Goal: Information Seeking & Learning: Learn about a topic

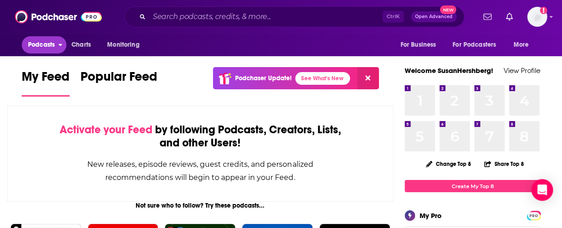
click at [60, 44] on icon "open menu" at bounding box center [61, 45] width 4 height 2
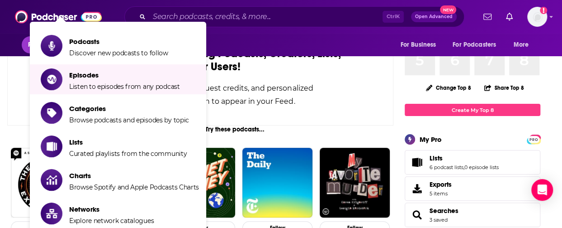
scroll to position [90, 0]
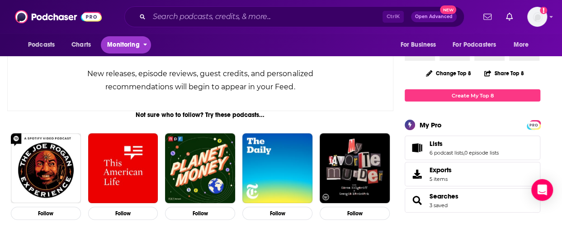
click at [129, 44] on span "Monitoring" at bounding box center [123, 44] width 32 height 13
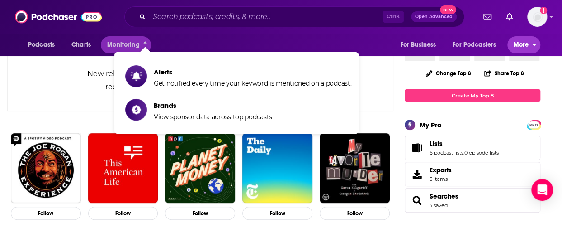
click at [526, 45] on span "More" at bounding box center [521, 44] width 15 height 13
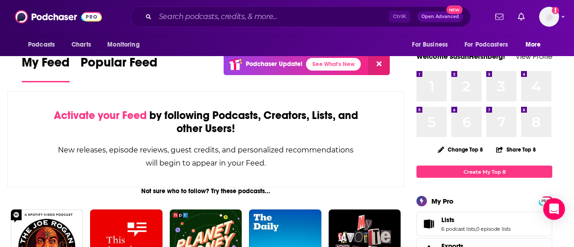
scroll to position [0, 0]
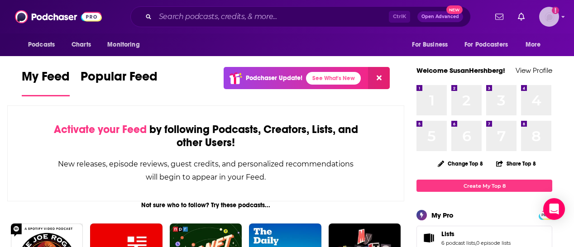
click at [532, 9] on icon "Add a profile image" at bounding box center [555, 10] width 2 height 5
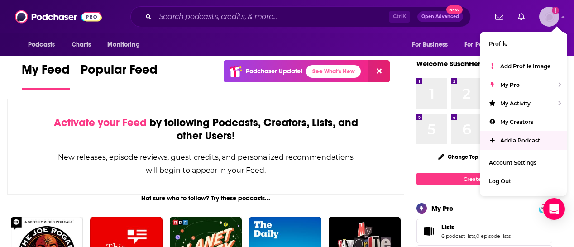
scroll to position [45, 0]
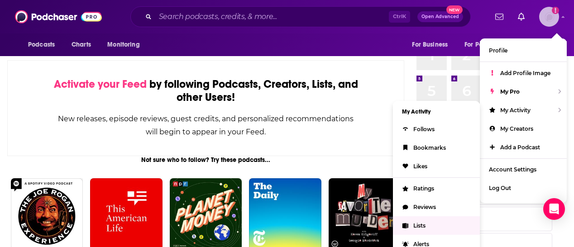
click at [421, 224] on span "Lists" at bounding box center [419, 225] width 12 height 7
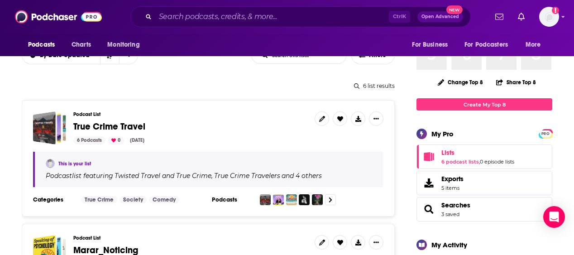
scroll to position [45, 0]
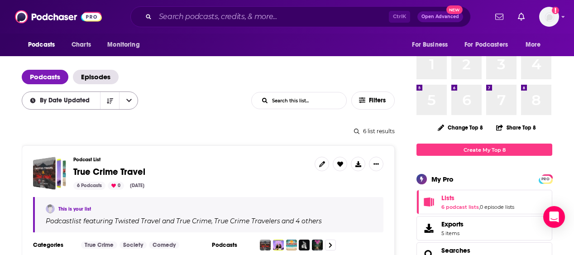
click at [128, 102] on icon "open menu" at bounding box center [128, 100] width 5 height 3
click at [199, 106] on div "By Date Updated By Date Updated By Like Count List Search Input Search this lis…" at bounding box center [208, 100] width 373 height 18
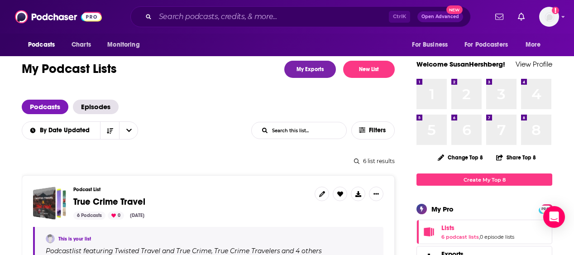
scroll to position [0, 0]
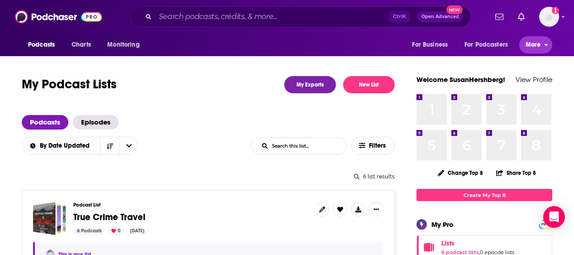
click at [532, 45] on icon "open menu" at bounding box center [546, 43] width 4 height 6
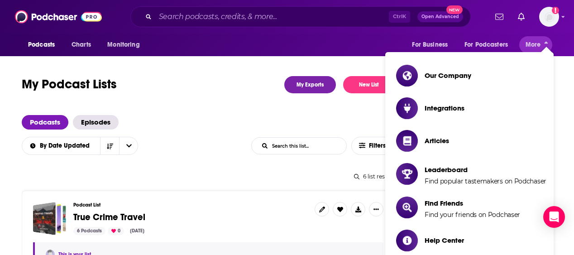
click at [532, 39] on div "Podcasts Charts Monitoring For Business For Podcasters More" at bounding box center [287, 44] width 574 height 23
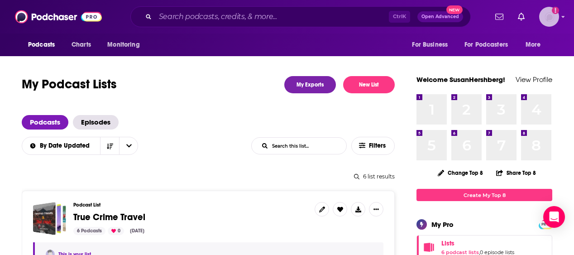
click at [532, 17] on icon "Show profile menu" at bounding box center [562, 17] width 3 height 2
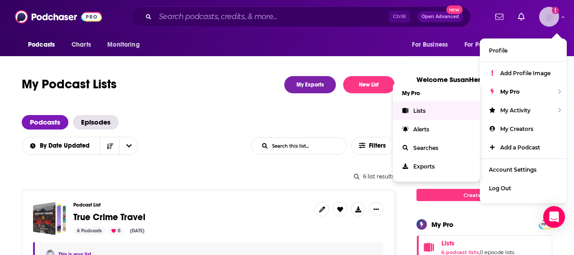
click at [422, 107] on span "Lists" at bounding box center [419, 110] width 12 height 7
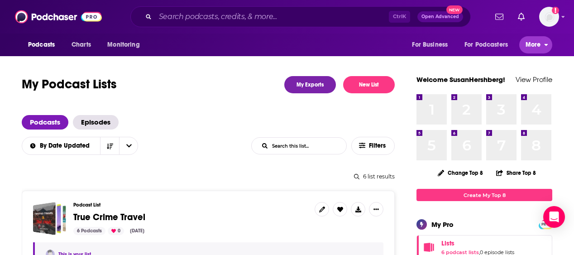
click at [532, 45] on span "More" at bounding box center [532, 44] width 15 height 13
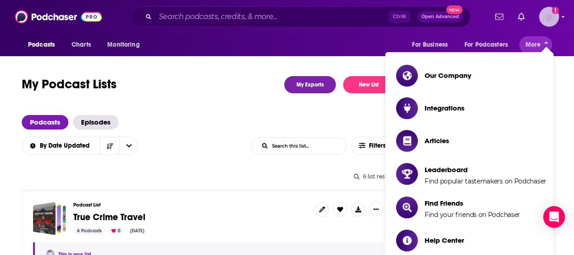
click at [532, 23] on img "Logged in as SusanHershberg" at bounding box center [549, 17] width 20 height 20
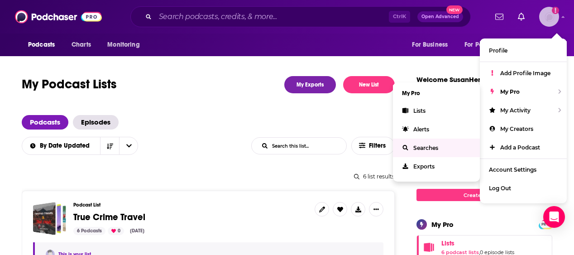
click at [429, 145] on span "Searches" at bounding box center [425, 147] width 25 height 7
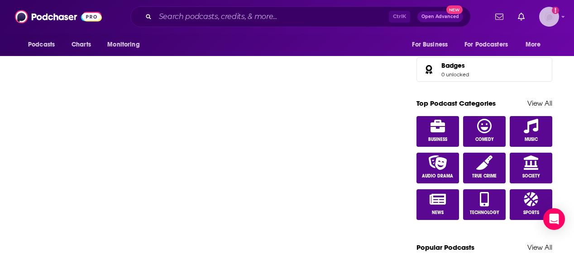
scroll to position [466, 0]
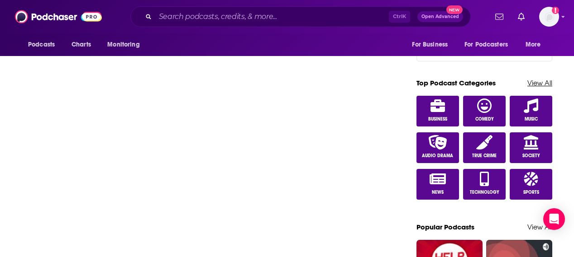
click at [532, 79] on link "View All" at bounding box center [539, 83] width 25 height 9
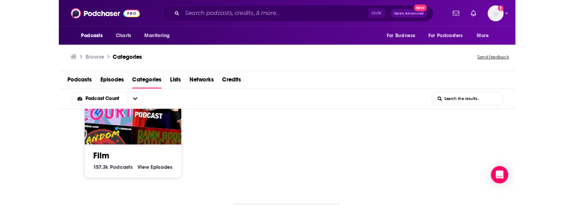
scroll to position [712, 0]
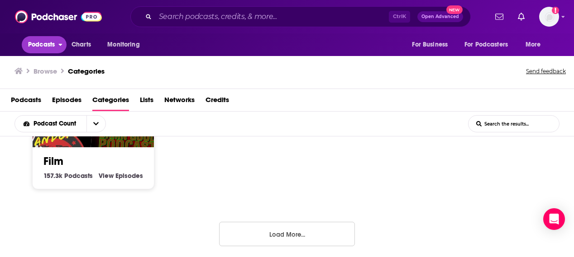
click at [51, 47] on span "Podcasts" at bounding box center [41, 44] width 27 height 13
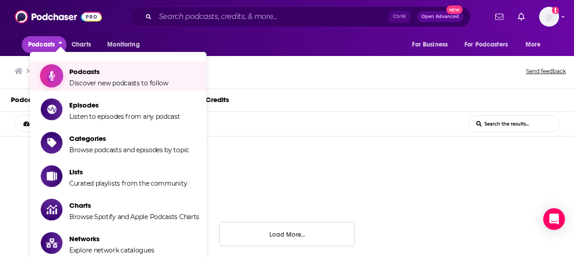
click at [86, 68] on span "Podcasts" at bounding box center [118, 71] width 99 height 9
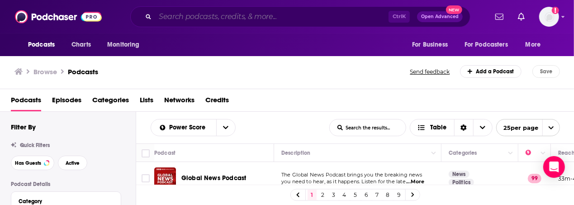
click at [176, 14] on input "Search podcasts, credits, & more..." at bounding box center [271, 16] width 233 height 14
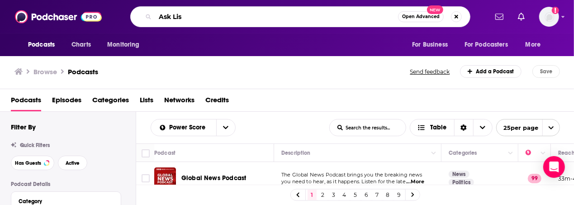
type input "Ask [PERSON_NAME]"
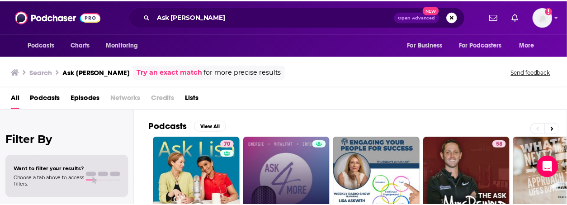
scroll to position [45, 0]
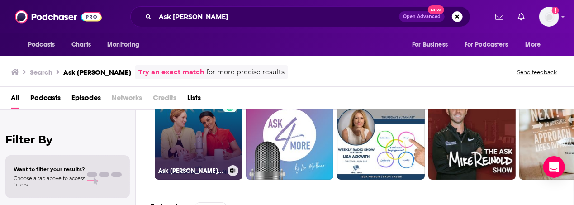
click at [187, 137] on link "70 Ask [PERSON_NAME]: The Psychology of Raising Tweens & Teens" at bounding box center [199, 136] width 88 height 88
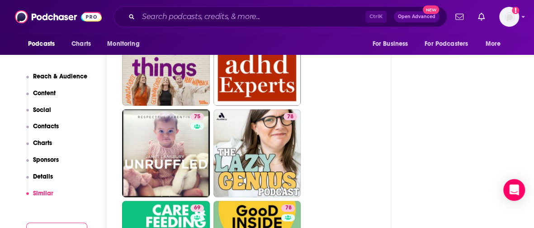
scroll to position [1900, 0]
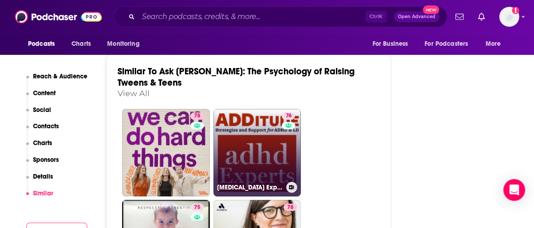
click at [256, 119] on link "76 [MEDICAL_DATA] Experts Podcast" at bounding box center [258, 153] width 88 height 88
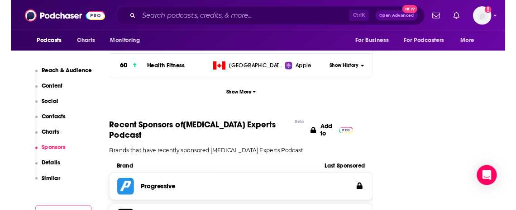
scroll to position [1176, 0]
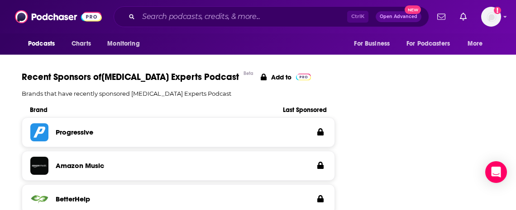
type input "[URL][DOMAIN_NAME][PERSON_NAME]"
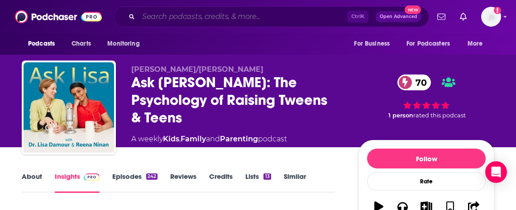
click at [204, 19] on input "Search podcasts, credits, & more..." at bounding box center [242, 16] width 209 height 14
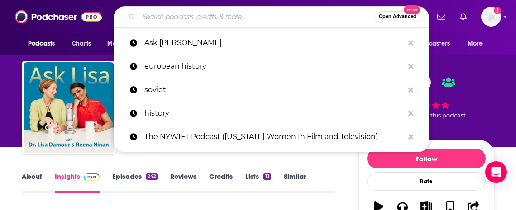
click at [177, 13] on input "Search podcasts, credits, & more..." at bounding box center [256, 16] width 236 height 14
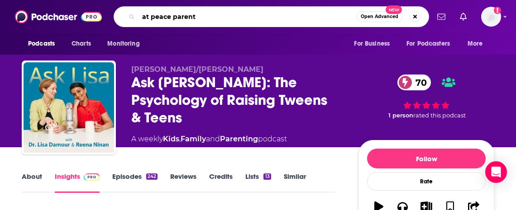
type input "at peace parents"
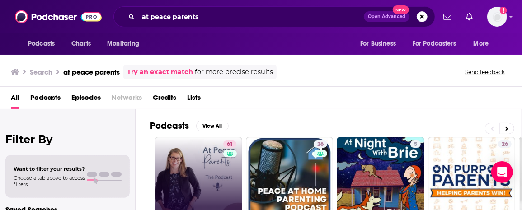
click at [208, 164] on link "61 At Peace Parents Podcast" at bounding box center [199, 181] width 88 height 88
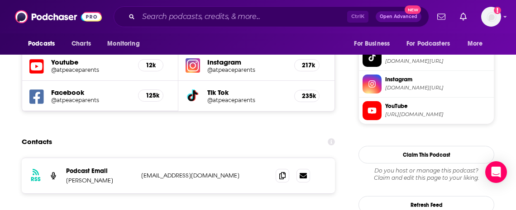
scroll to position [859, 0]
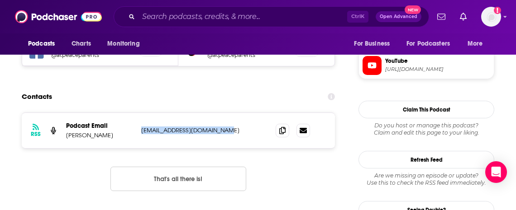
drag, startPoint x: 230, startPoint y: 85, endPoint x: 138, endPoint y: 79, distance: 91.5
click at [138, 113] on div "RSS Podcast Email [PERSON_NAME] [EMAIL_ADDRESS][DOMAIN_NAME] [EMAIL_ADDRESS][DO…" at bounding box center [178, 130] width 313 height 35
copy p "[EMAIL_ADDRESS][DOMAIN_NAME]"
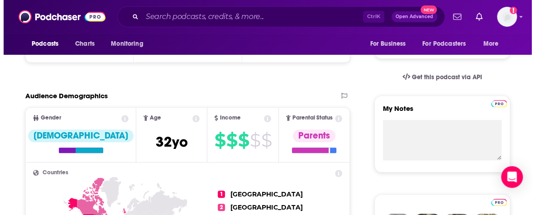
scroll to position [0, 0]
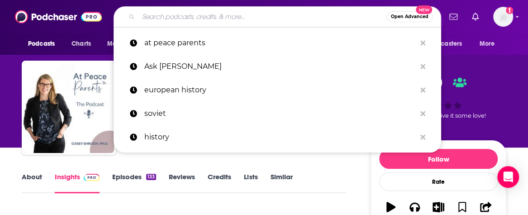
click at [175, 21] on input "Search podcasts, credits, & more..." at bounding box center [262, 16] width 248 height 14
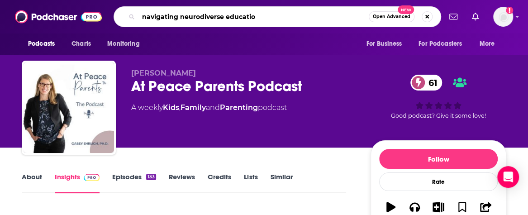
type input "navigating neurodiverse education"
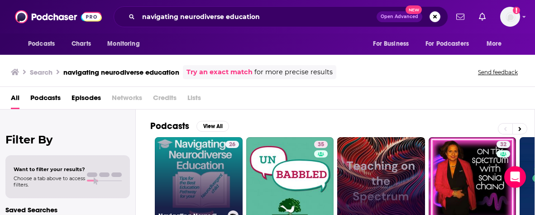
click at [186, 148] on link "26 Navigating Neurodiverse Education Podcast" at bounding box center [199, 181] width 88 height 88
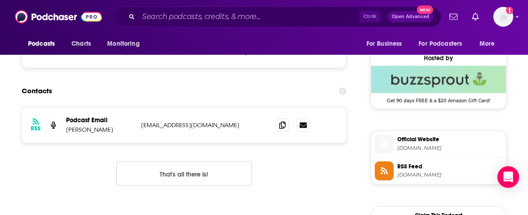
scroll to position [633, 0]
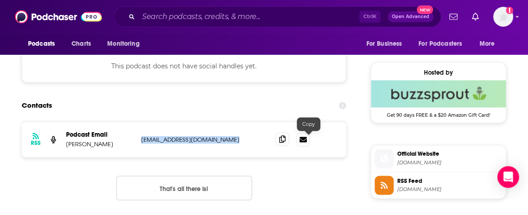
drag, startPoint x: 225, startPoint y: 140, endPoint x: 310, endPoint y: 142, distance: 85.5
click at [310, 142] on div "RSS Podcast Email [PERSON_NAME] [EMAIL_ADDRESS][DOMAIN_NAME] [EMAIL_ADDRESS][DO…" at bounding box center [184, 139] width 324 height 35
click at [307, 138] on icon at bounding box center [302, 138] width 7 height 5
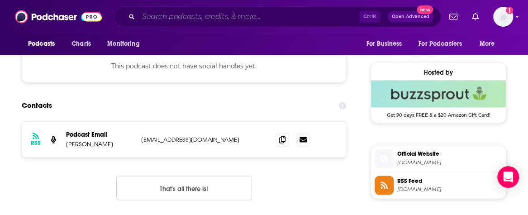
click at [159, 19] on input "Search podcasts, credits, & more..." at bounding box center [248, 16] width 221 height 14
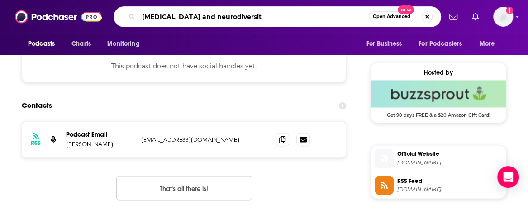
type input "[MEDICAL_DATA] and neurodiversity"
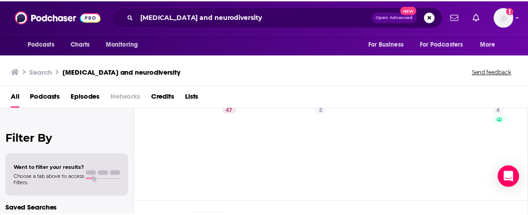
scroll to position [45, 0]
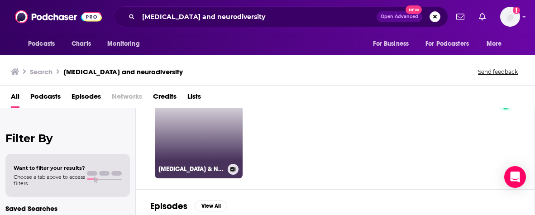
click at [193, 142] on link "47 [MEDICAL_DATA] & Neurodiversity" at bounding box center [199, 134] width 88 height 88
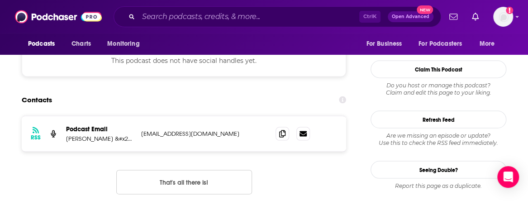
scroll to position [769, 0]
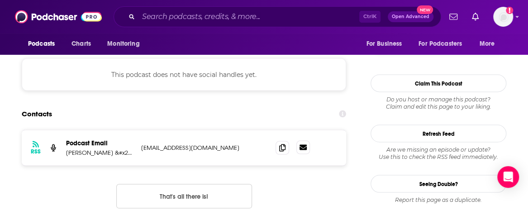
click at [307, 144] on icon at bounding box center [302, 146] width 7 height 5
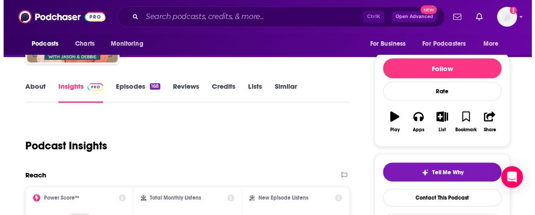
scroll to position [0, 0]
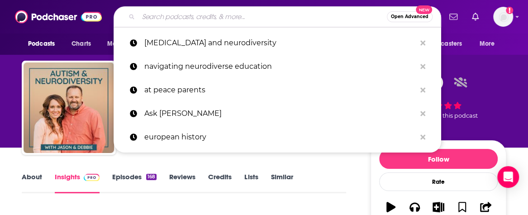
click at [176, 14] on input "Search podcasts, credits, & more..." at bounding box center [262, 16] width 248 height 14
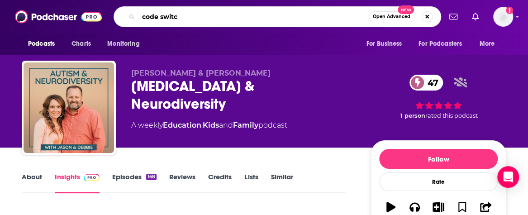
type input "code switch"
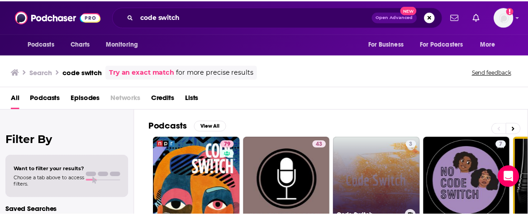
scroll to position [45, 0]
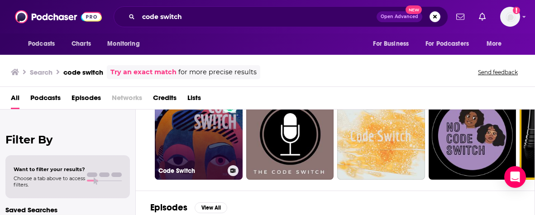
click at [181, 138] on link "79 Code Switch" at bounding box center [199, 136] width 88 height 88
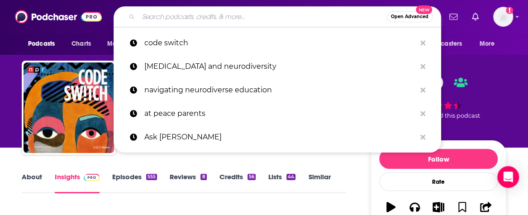
click at [323, 21] on input "Search podcasts, credits, & more..." at bounding box center [262, 16] width 248 height 14
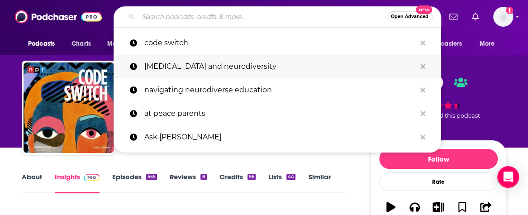
click at [422, 62] on button "Search podcasts, credits, & more..." at bounding box center [423, 66] width 14 height 17
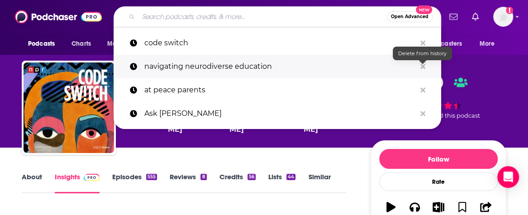
click at [421, 65] on icon "Search podcasts, credits, & more..." at bounding box center [422, 66] width 5 height 5
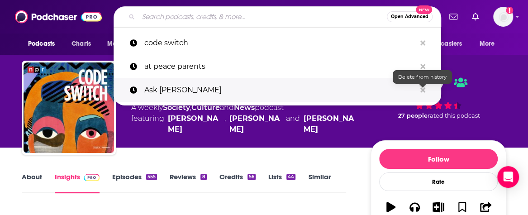
click at [421, 88] on icon "Search podcasts, credits, & more..." at bounding box center [422, 89] width 5 height 5
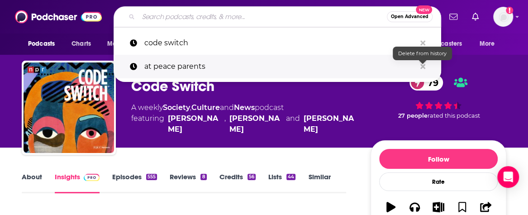
click at [421, 67] on icon "Search podcasts, credits, & more..." at bounding box center [422, 66] width 5 height 5
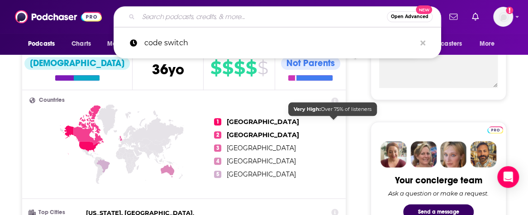
scroll to position [362, 0]
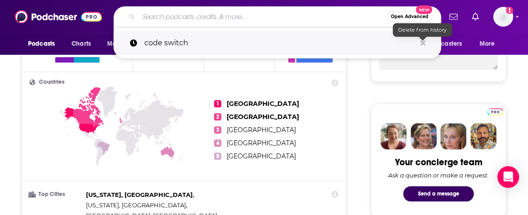
click at [424, 43] on icon "Search podcasts, credits, & more..." at bounding box center [422, 42] width 5 height 7
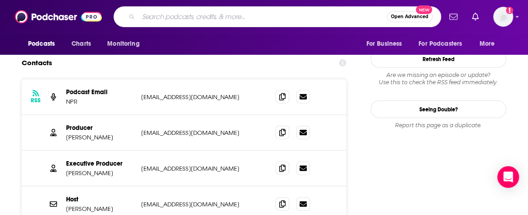
scroll to position [1040, 0]
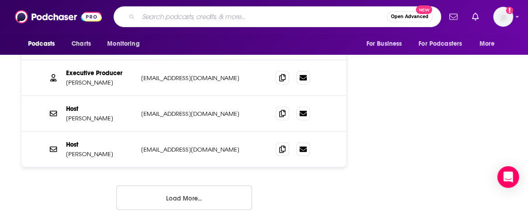
click at [252, 185] on button "Load More..." at bounding box center [184, 197] width 136 height 24
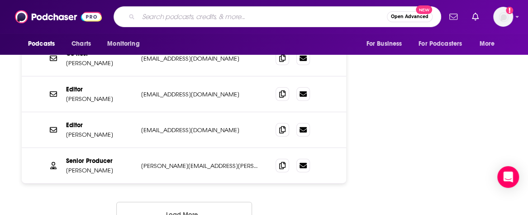
scroll to position [1221, 0]
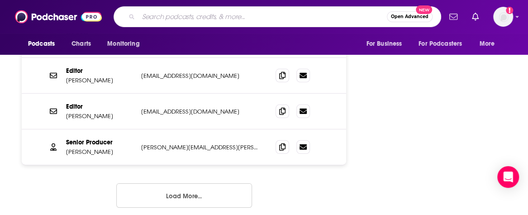
click at [252, 183] on button "Load More..." at bounding box center [184, 195] width 136 height 24
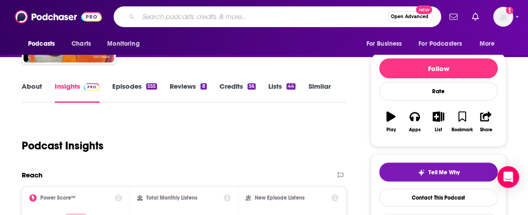
scroll to position [0, 0]
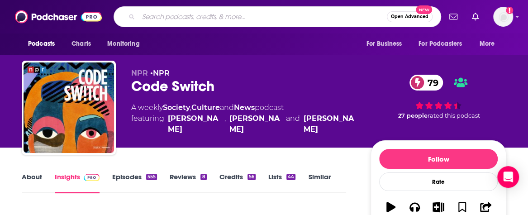
click at [214, 21] on input "Search podcasts, credits, & more..." at bounding box center [262, 16] width 248 height 14
click at [214, 17] on input "Search podcasts, credits, & more..." at bounding box center [262, 16] width 248 height 14
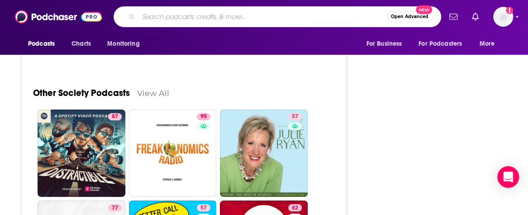
scroll to position [2986, 0]
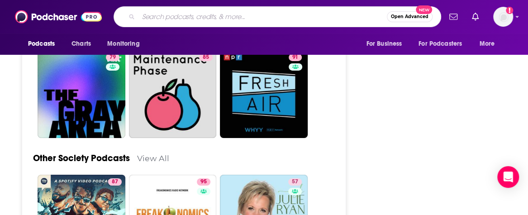
click at [175, 17] on input "Search podcasts, credits, & more..." at bounding box center [262, 16] width 248 height 14
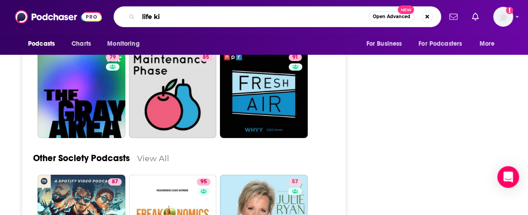
type input "life kit"
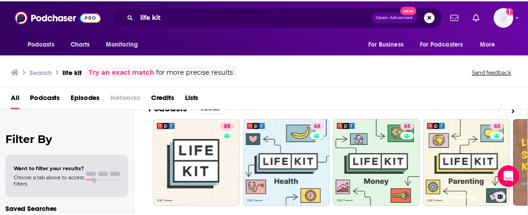
scroll to position [45, 0]
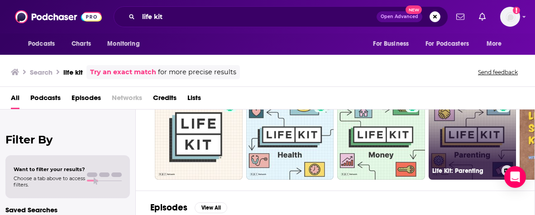
click at [461, 135] on link "65 Life Kit: Parenting" at bounding box center [472, 136] width 88 height 88
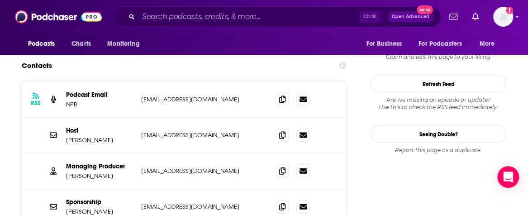
scroll to position [859, 0]
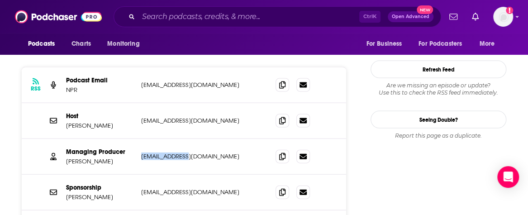
drag, startPoint x: 281, startPoint y: 104, endPoint x: 223, endPoint y: 103, distance: 58.8
click at [223, 139] on div "Managing Producer [PERSON_NAME] [EMAIL_ADDRESS][DOMAIN_NAME] [EMAIL_ADDRESS][DO…" at bounding box center [184, 157] width 324 height 36
copy p "[EMAIL_ADDRESS][DOMAIN_NAME]"
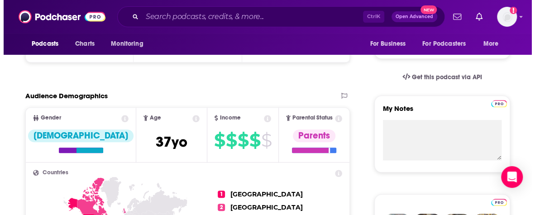
scroll to position [0, 0]
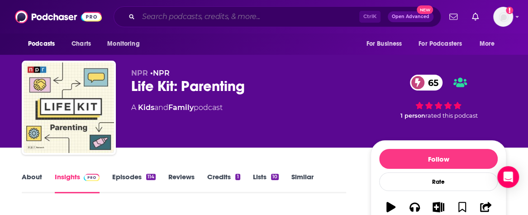
click at [277, 16] on input "Search podcasts, credits, & more..." at bounding box center [248, 16] width 221 height 14
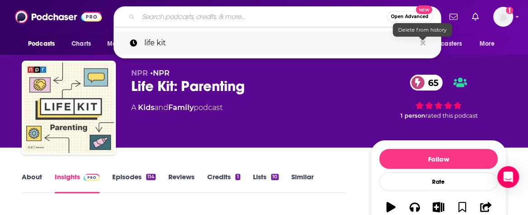
click at [421, 39] on icon "Search podcasts, credits, & more..." at bounding box center [422, 42] width 5 height 7
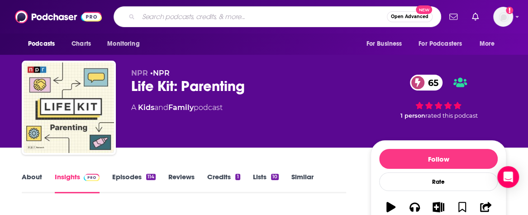
click at [180, 14] on input "Search podcasts, credits, & more..." at bounding box center [262, 16] width 248 height 14
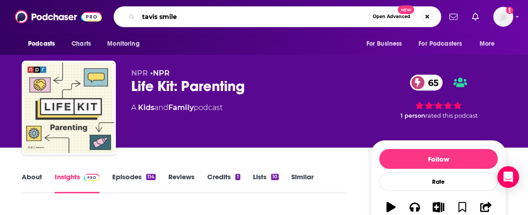
type input "[PERSON_NAME]"
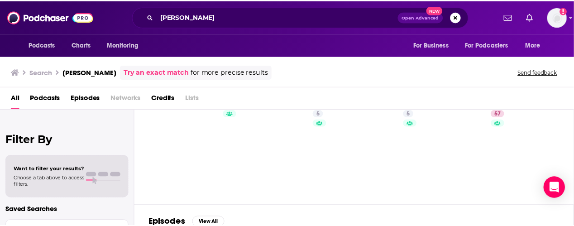
scroll to position [45, 0]
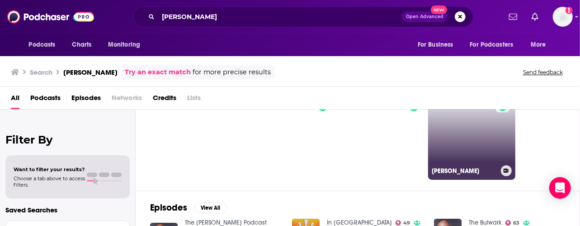
click at [460, 148] on link "57 [PERSON_NAME]" at bounding box center [472, 136] width 88 height 88
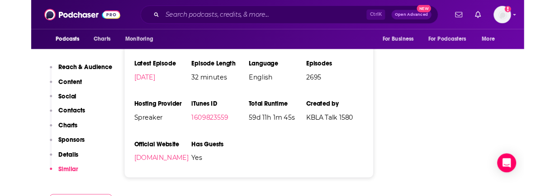
scroll to position [1131, 0]
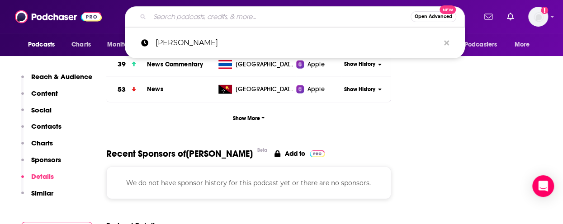
click at [237, 15] on input "Search podcasts, credits, & more..." at bounding box center [280, 16] width 261 height 14
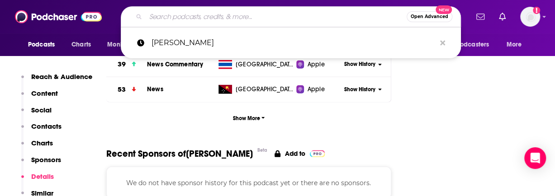
click at [197, 10] on input "Search podcasts, credits, & more..." at bounding box center [276, 16] width 261 height 14
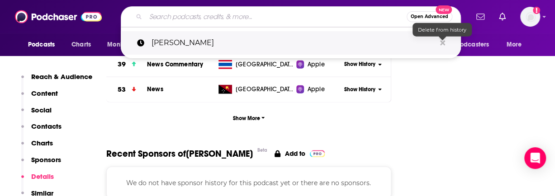
click at [451, 41] on link "[PERSON_NAME]" at bounding box center [291, 43] width 340 height 24
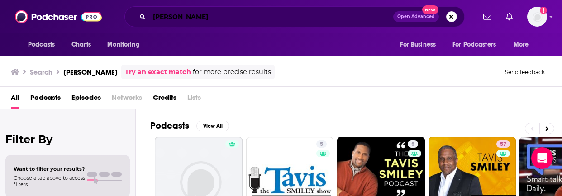
click at [382, 19] on input "[PERSON_NAME]" at bounding box center [271, 16] width 244 height 14
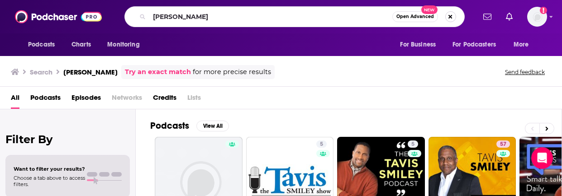
click at [451, 19] on button "Search podcasts, credits, & more..." at bounding box center [450, 16] width 11 height 11
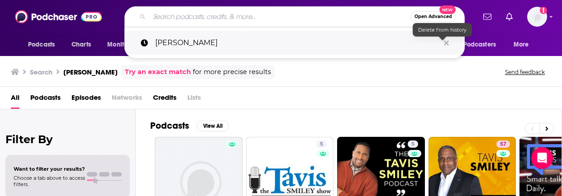
click at [447, 40] on icon "Search podcasts, credits, & more..." at bounding box center [446, 42] width 5 height 7
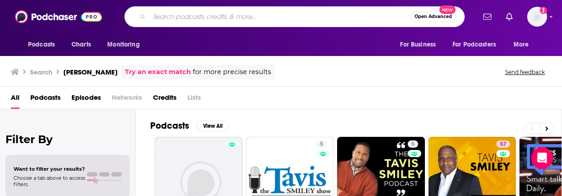
click at [225, 19] on input "Search podcasts, credits, & more..." at bounding box center [279, 16] width 261 height 14
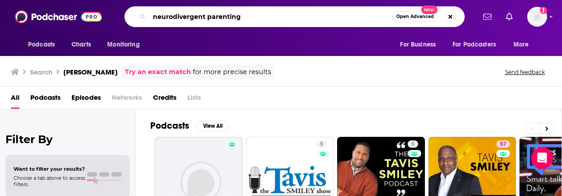
type input "neurodivergent parenting"
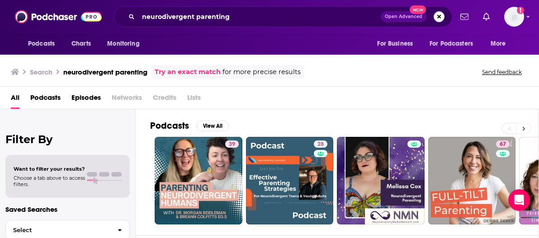
click at [524, 127] on icon at bounding box center [524, 129] width 3 height 4
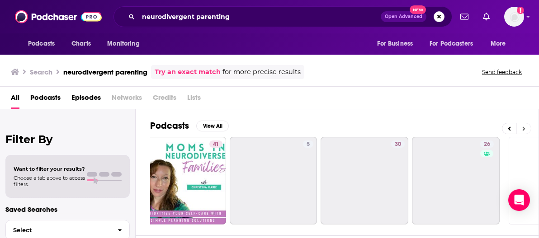
scroll to position [0, 389]
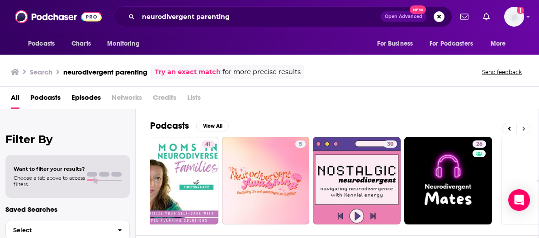
click at [524, 127] on icon at bounding box center [524, 129] width 3 height 4
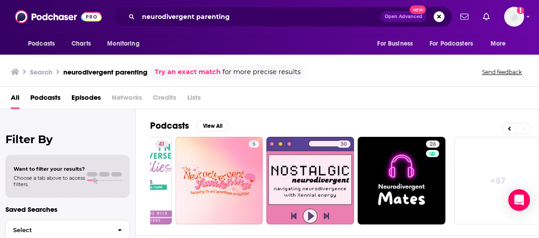
scroll to position [0, 442]
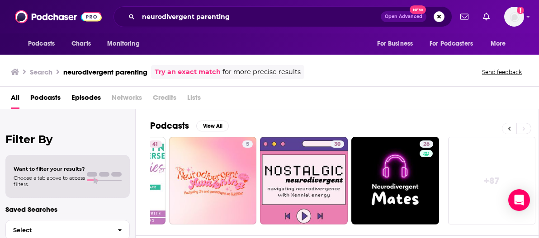
click at [509, 128] on icon at bounding box center [509, 129] width 3 height 4
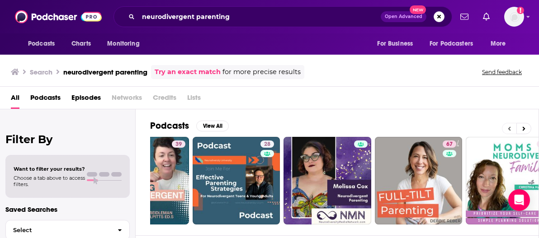
click at [509, 128] on icon at bounding box center [509, 129] width 3 height 4
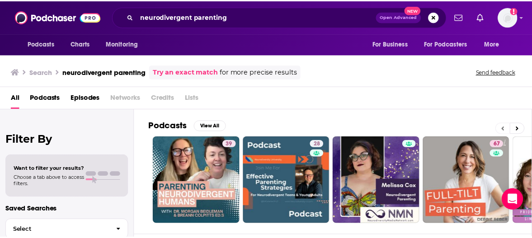
scroll to position [0, 0]
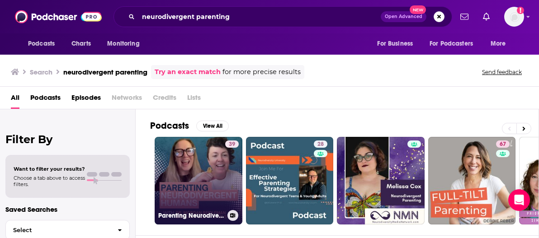
click at [172, 164] on link "39 Parenting Neurodivergent Humans" at bounding box center [199, 181] width 88 height 88
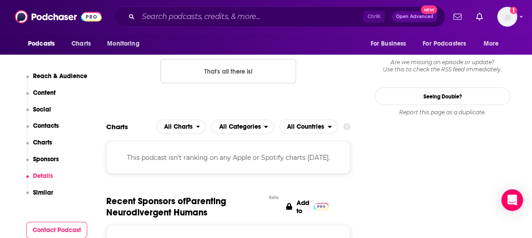
scroll to position [724, 0]
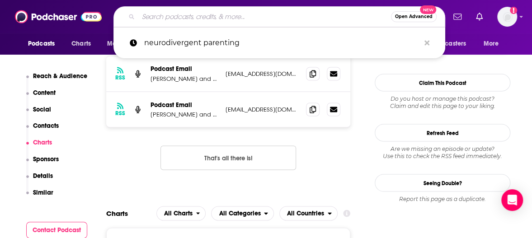
click at [187, 15] on input "Search podcasts, credits, & more..." at bounding box center [264, 16] width 253 height 14
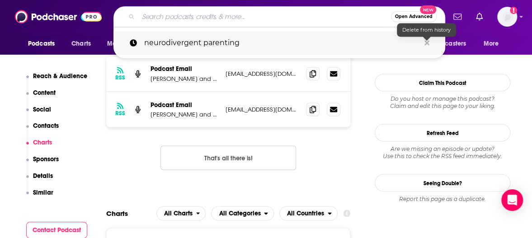
click at [428, 41] on icon "Search podcasts, credits, & more..." at bounding box center [427, 42] width 5 height 5
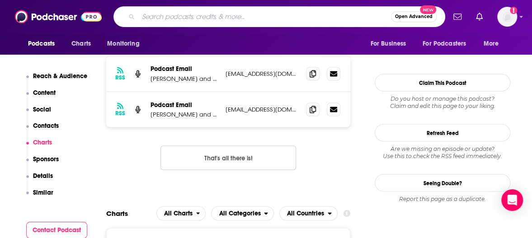
click at [337, 19] on input "Search podcasts, credits, & more..." at bounding box center [264, 16] width 253 height 14
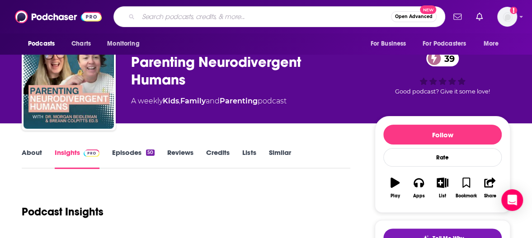
scroll to position [0, 0]
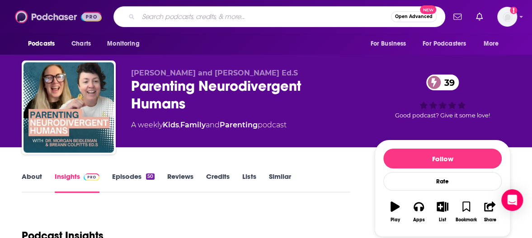
click at [43, 18] on img at bounding box center [58, 16] width 87 height 17
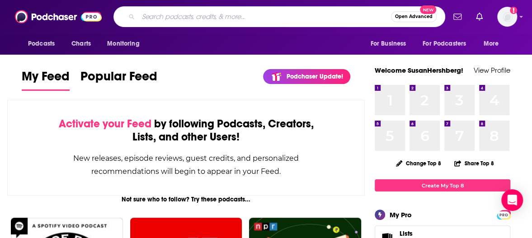
click at [295, 18] on input "Search podcasts, credits, & more..." at bounding box center [264, 16] width 253 height 14
click at [504, 18] on img "Logged in as SusanHershberg" at bounding box center [508, 17] width 20 height 20
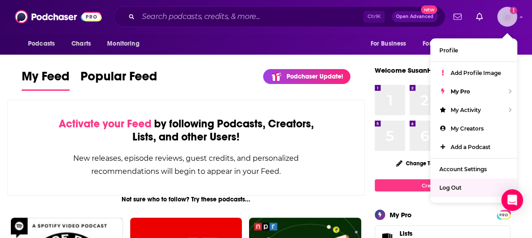
click at [443, 188] on span "Log Out" at bounding box center [451, 188] width 22 height 7
